Goal: Navigation & Orientation: Find specific page/section

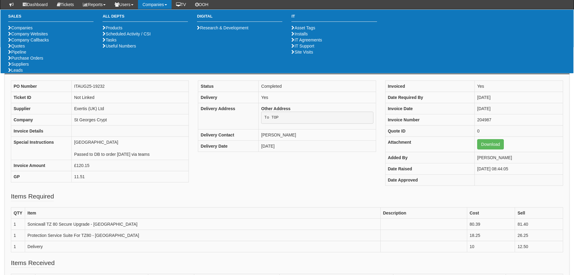
scroll to position [77, 0]
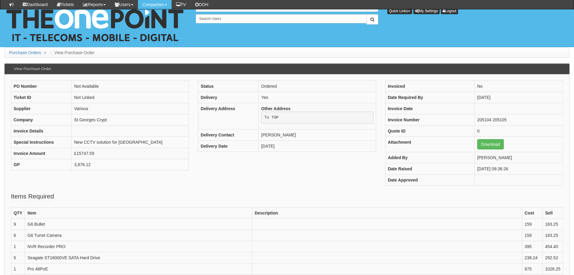
scroll to position [256, 0]
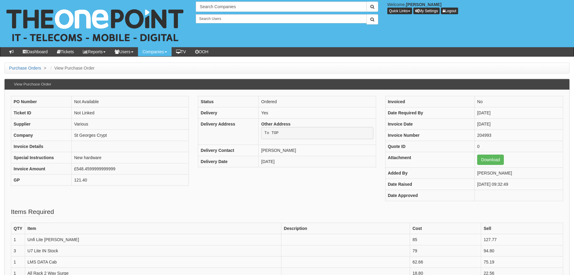
click at [36, 57] on body "× Send Email × Add Appointment × Create Ticket × Create Proactive Activity × Ad…" at bounding box center [287, 241] width 574 height 482
click at [37, 55] on link "Dashboard" at bounding box center [35, 51] width 34 height 9
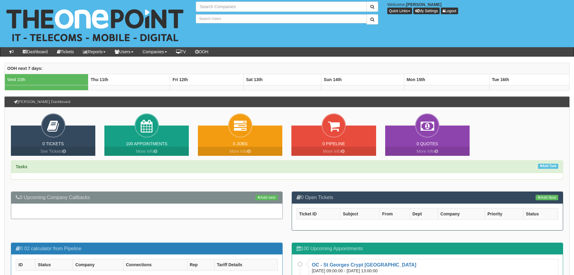
type input "Search Companies"
type input "Search Users"
